Goal: Navigation & Orientation: Find specific page/section

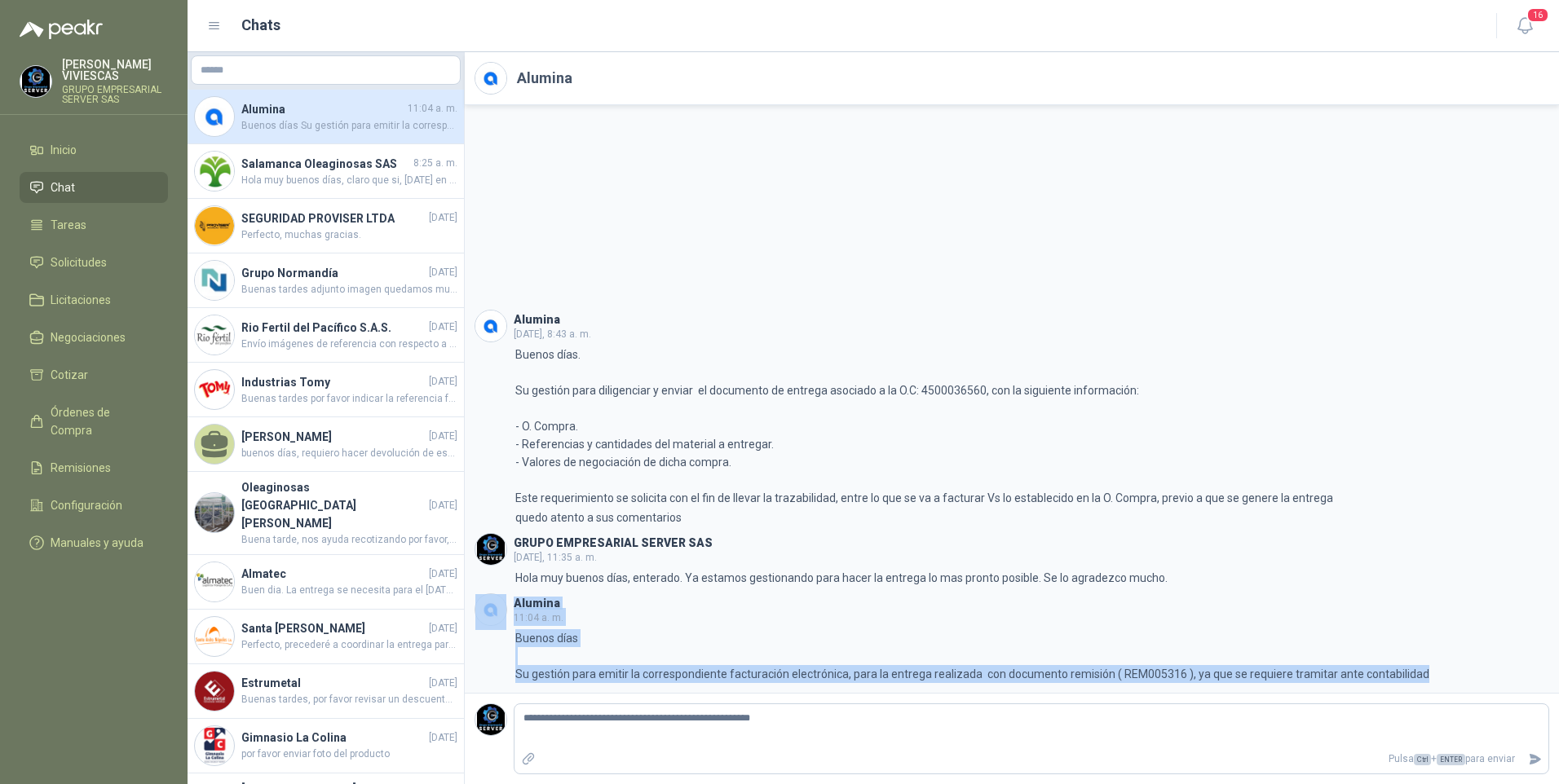
click at [90, 192] on li "Chat" at bounding box center [94, 187] width 129 height 18
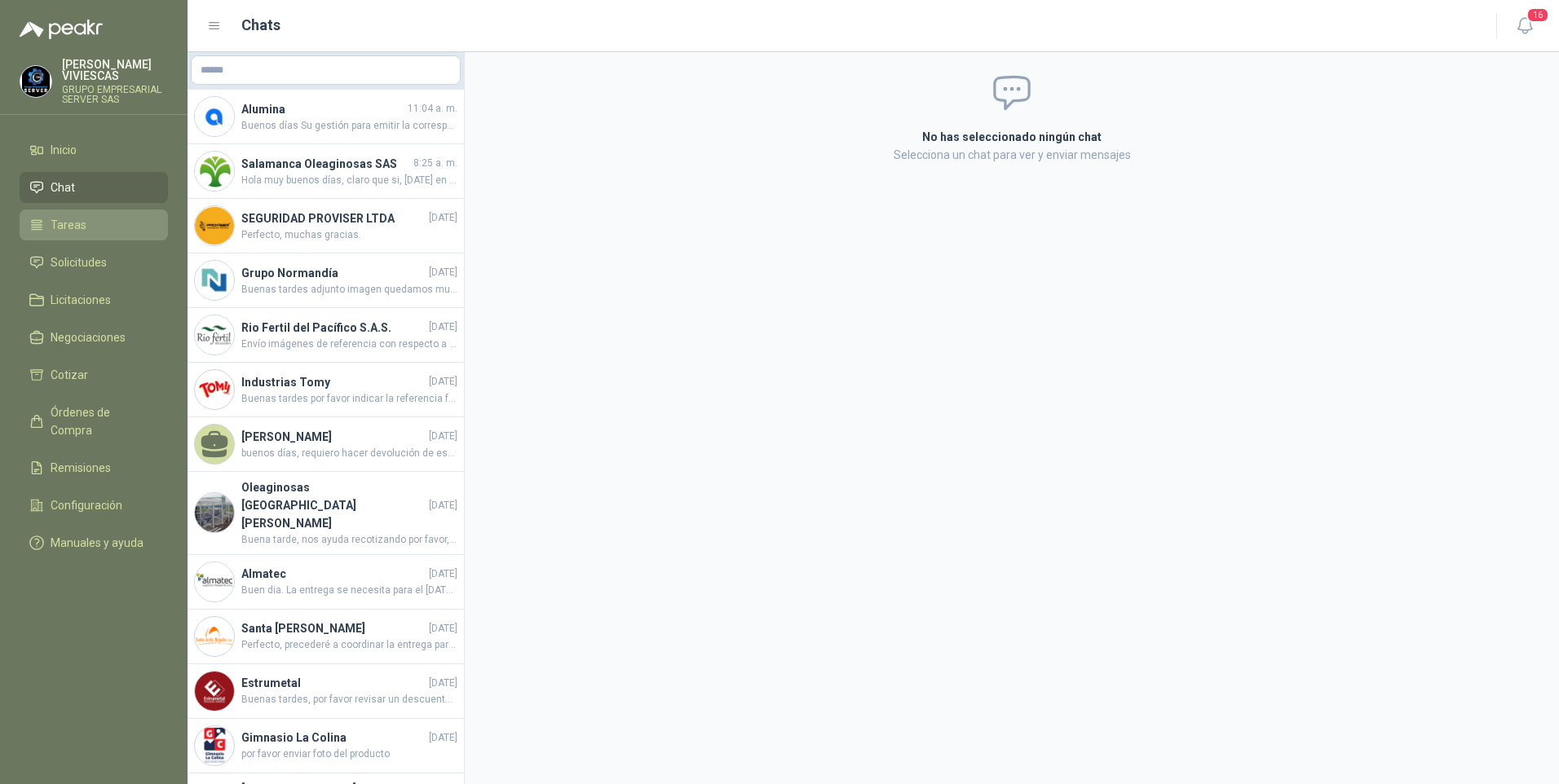
click at [75, 227] on span "Tareas" at bounding box center [68, 225] width 36 height 18
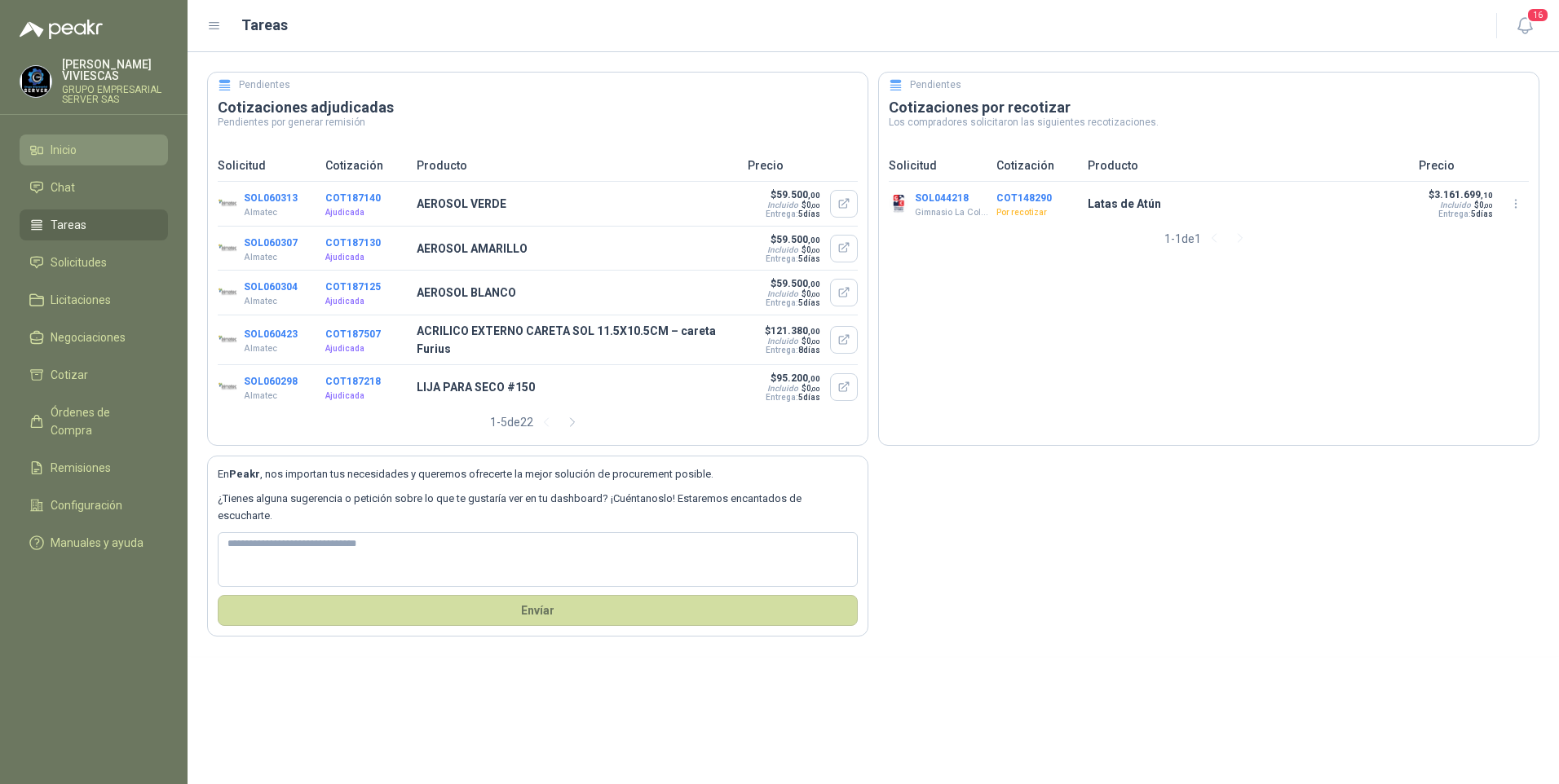
click at [65, 155] on span "Inicio" at bounding box center [63, 150] width 26 height 18
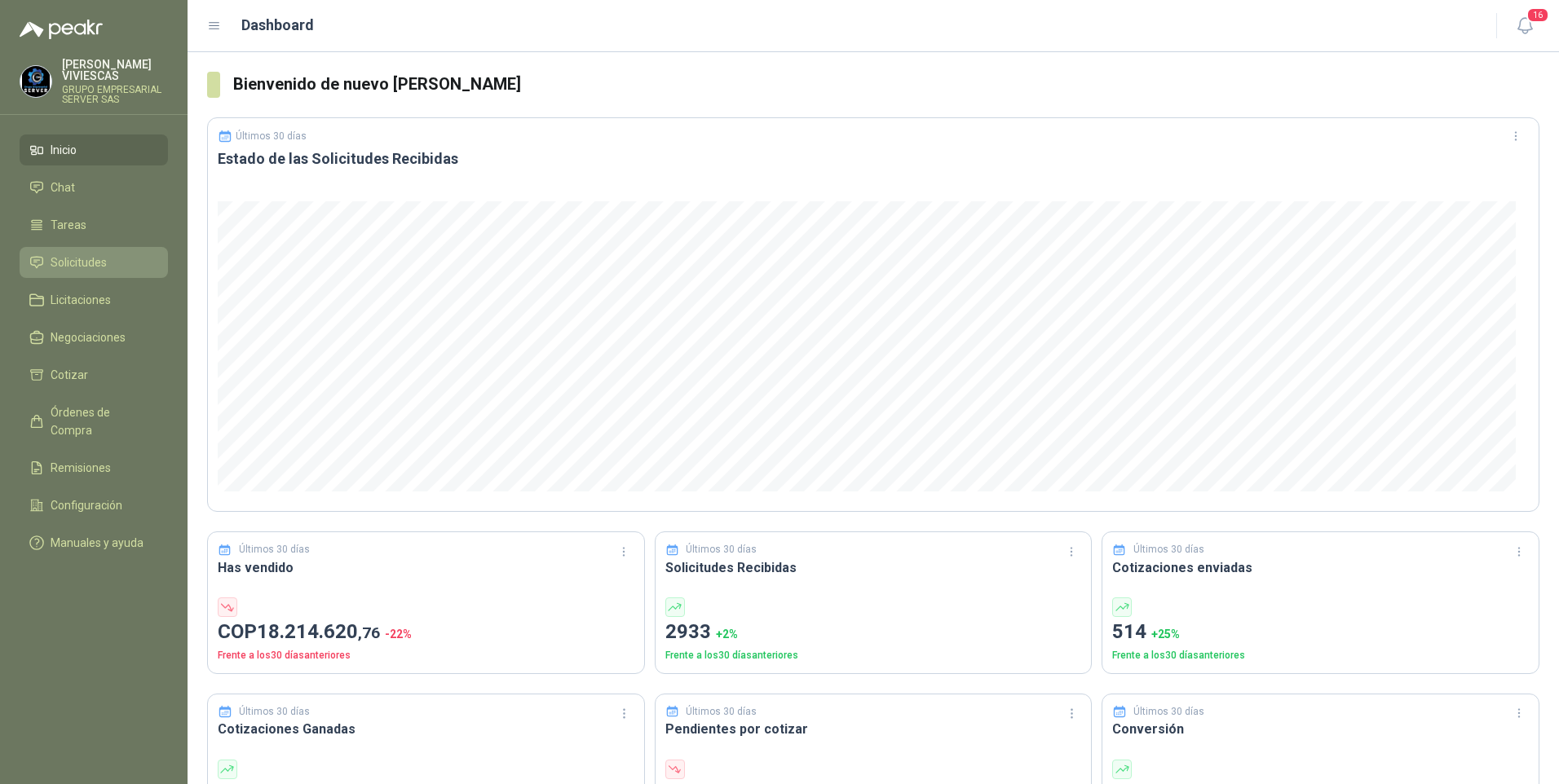
click at [75, 264] on span "Solicitudes" at bounding box center [78, 263] width 57 height 18
